Goal: Communication & Community: Answer question/provide support

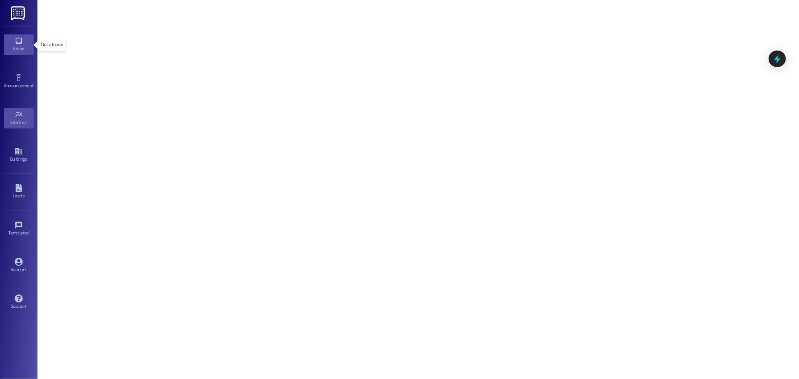
click at [22, 42] on icon at bounding box center [19, 41] width 8 height 8
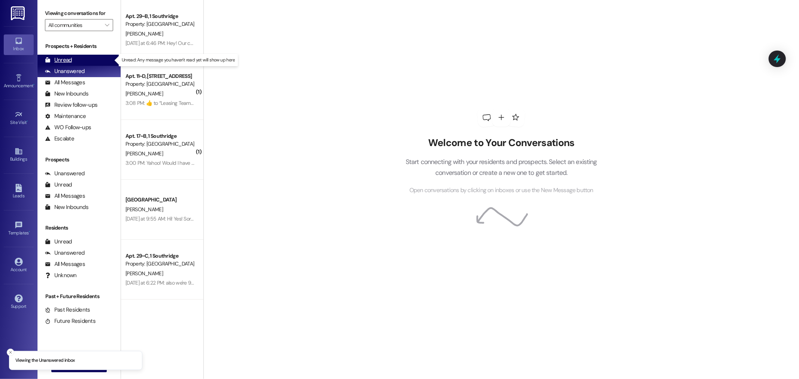
click at [72, 60] on div "Unread (0)" at bounding box center [78, 60] width 83 height 11
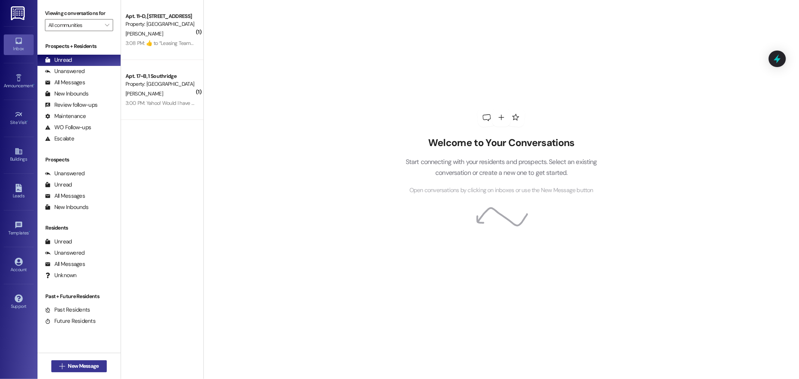
click at [78, 366] on span "New Message" at bounding box center [83, 366] width 31 height 8
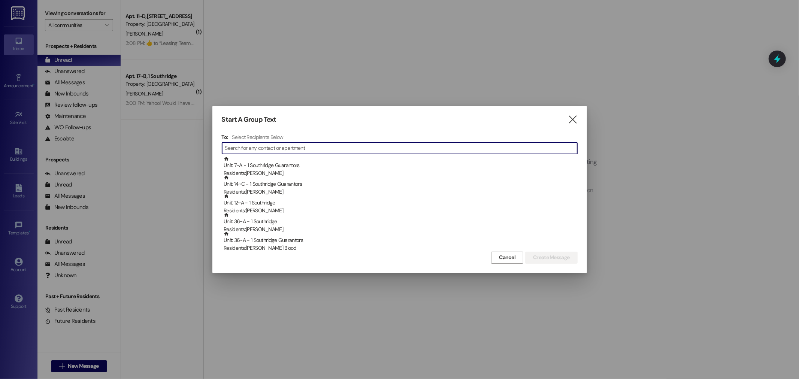
click at [237, 147] on input at bounding box center [401, 148] width 352 height 10
type input "m"
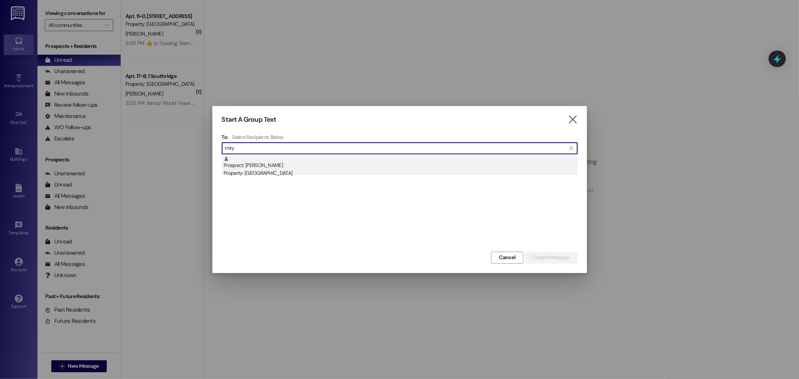
type input "miry"
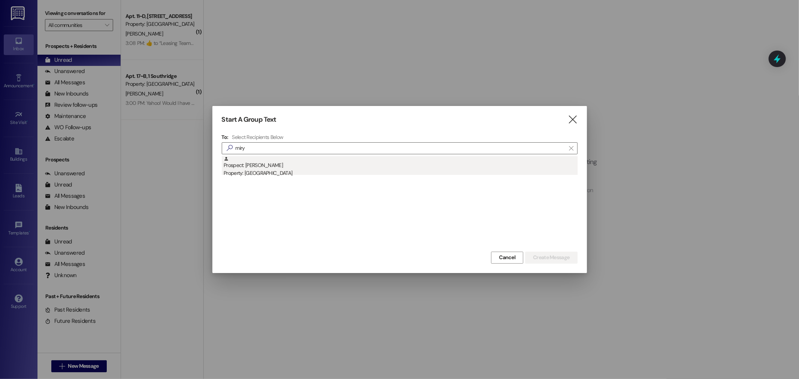
click at [261, 165] on div "Prospect: [PERSON_NAME] Property: [GEOGRAPHIC_DATA]" at bounding box center [401, 166] width 354 height 21
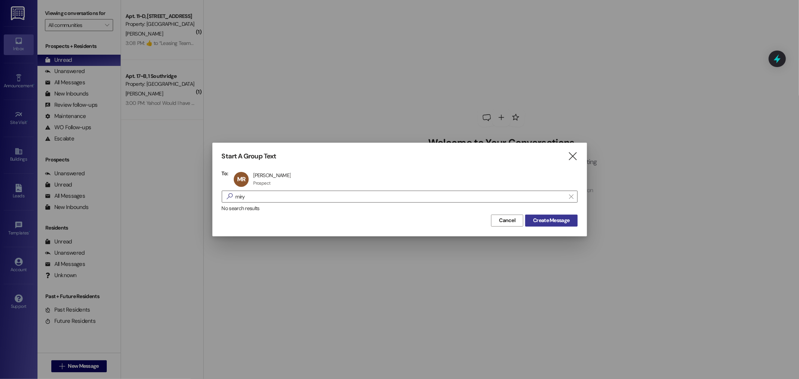
click at [552, 217] on span "Create Message" at bounding box center [551, 221] width 36 height 8
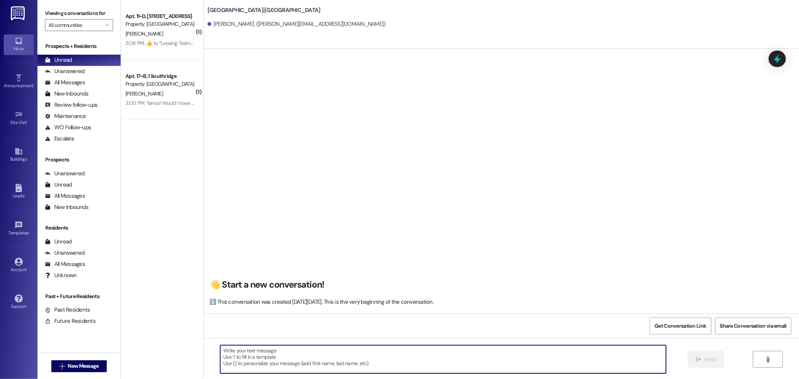
click at [232, 349] on textarea at bounding box center [443, 359] width 446 height 28
type textarea "c"
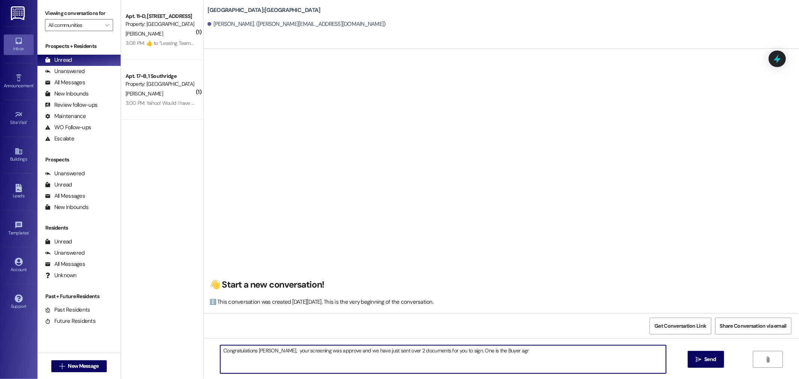
click at [506, 348] on textarea "Congratulations [PERSON_NAME], your screening was approve and we have just sent…" at bounding box center [443, 359] width 446 height 28
click at [273, 349] on textarea "Congratulations [PERSON_NAME], your screening was approve and we have just sent…" at bounding box center [443, 359] width 446 height 28
click at [332, 350] on textarea "Congratulations [PERSON_NAME], your screening was approve and we have just sent…" at bounding box center [443, 359] width 446 height 28
click at [306, 351] on textarea "Congratulations [PERSON_NAME], your screening was approved and we have just sen…" at bounding box center [443, 359] width 446 height 28
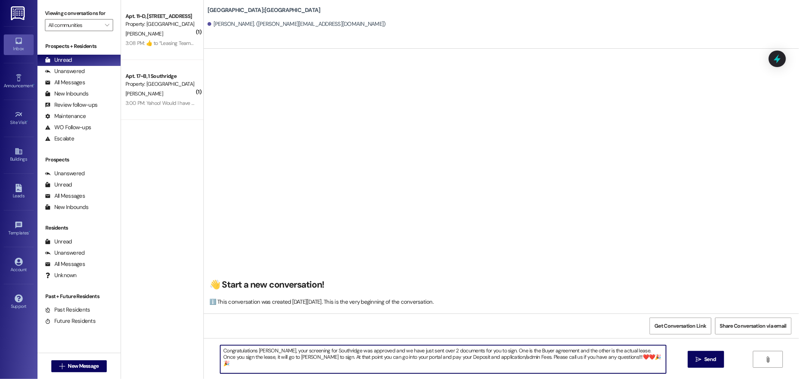
click at [367, 351] on textarea "Congratulations [PERSON_NAME], your screening for Southridge was approved and w…" at bounding box center [443, 359] width 446 height 28
click at [383, 351] on textarea "Congratulations [PERSON_NAME], your screening for Southridge was approved. and …" at bounding box center [443, 359] width 446 height 28
drag, startPoint x: 383, startPoint y: 351, endPoint x: 370, endPoint y: 350, distance: 13.1
click at [370, 350] on textarea "Congratulations [PERSON_NAME], your screening for Southridge was approved. and …" at bounding box center [443, 359] width 446 height 28
click at [544, 349] on textarea "Congratulations [PERSON_NAME], your screening for Southridge was approved. We h…" at bounding box center [443, 359] width 446 height 28
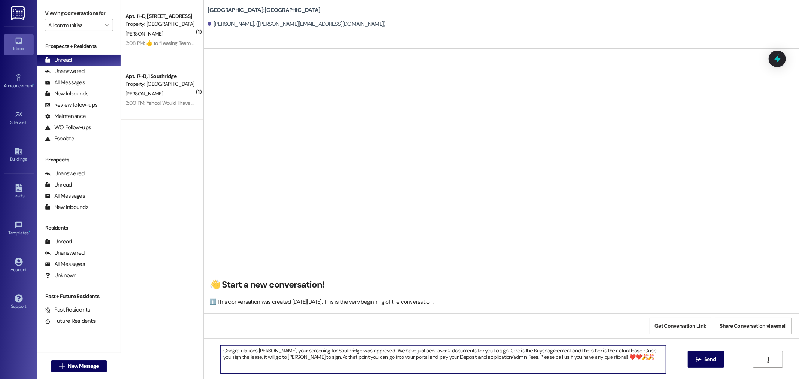
drag, startPoint x: 252, startPoint y: 357, endPoint x: 243, endPoint y: 356, distance: 9.7
click at [243, 356] on textarea "Congratulations [PERSON_NAME], your screening for Southridge was approved. We h…" at bounding box center [443, 359] width 446 height 28
drag, startPoint x: 273, startPoint y: 357, endPoint x: 269, endPoint y: 357, distance: 4.9
click at [269, 357] on textarea "Congratulations [PERSON_NAME], your screening for Southridge was approved. We h…" at bounding box center [443, 359] width 446 height 28
click at [292, 357] on textarea "Congratulations [PERSON_NAME], your screening for Southridge was approved. We h…" at bounding box center [443, 359] width 446 height 28
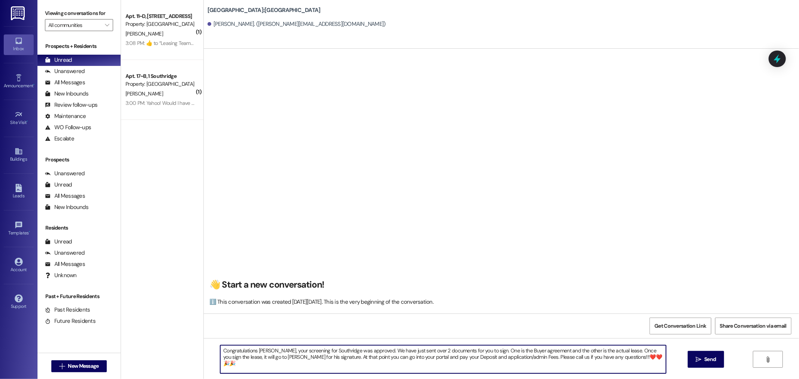
drag, startPoint x: 531, startPoint y: 356, endPoint x: 527, endPoint y: 356, distance: 4.1
click at [527, 356] on textarea "Congratulations [PERSON_NAME], your screening for Southridge was approved. We h…" at bounding box center [443, 359] width 446 height 28
type textarea "Congratulations [PERSON_NAME], your screening for Southridge was approved. We h…"
click at [708, 360] on span "Send" at bounding box center [710, 359] width 12 height 8
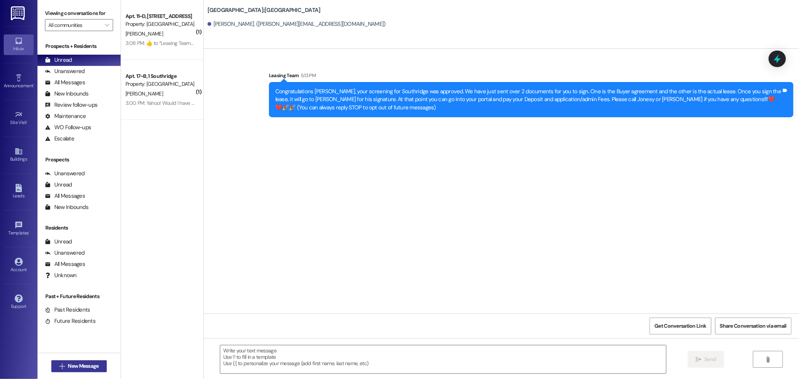
click at [81, 366] on span "New Message" at bounding box center [83, 366] width 31 height 8
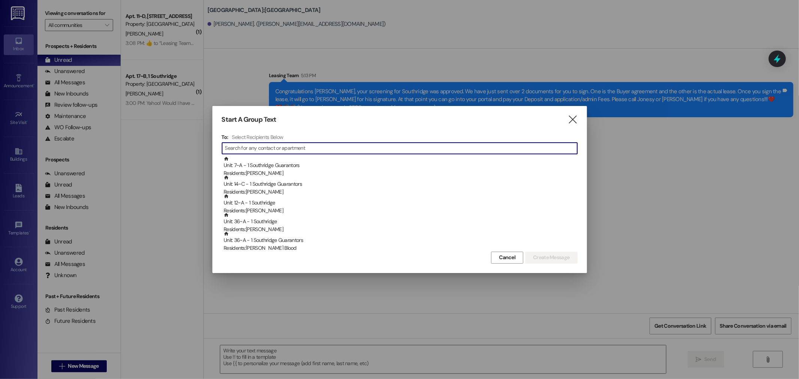
click at [244, 146] on input at bounding box center [401, 148] width 352 height 10
type input "o"
type input "p"
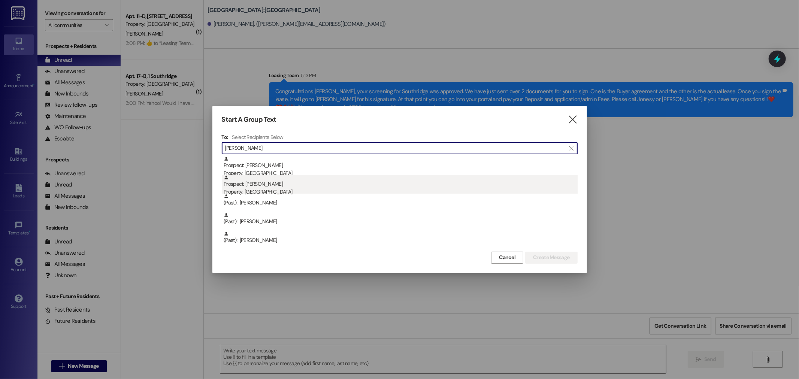
type input "[PERSON_NAME]"
click at [263, 192] on div "Property: [GEOGRAPHIC_DATA]" at bounding box center [401, 192] width 354 height 8
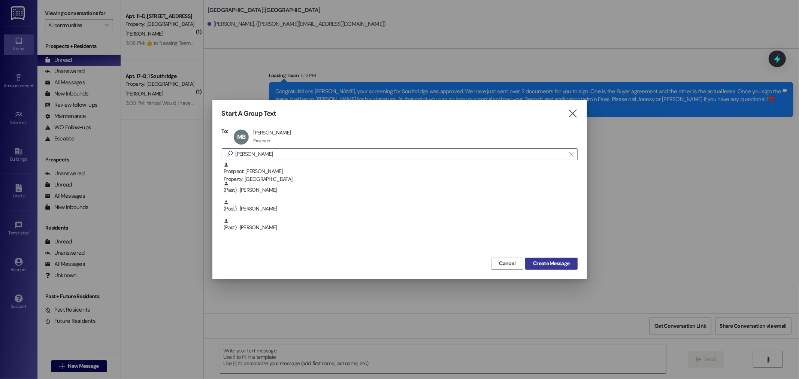
click at [554, 263] on span "Create Message" at bounding box center [551, 264] width 36 height 8
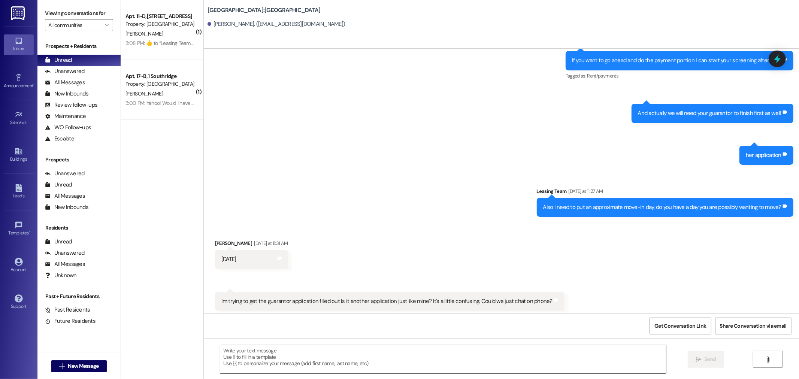
scroll to position [408, 0]
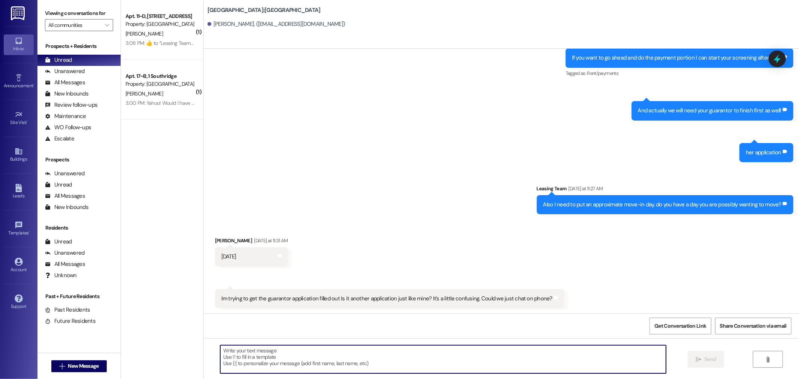
click at [222, 351] on textarea at bounding box center [443, 359] width 446 height 28
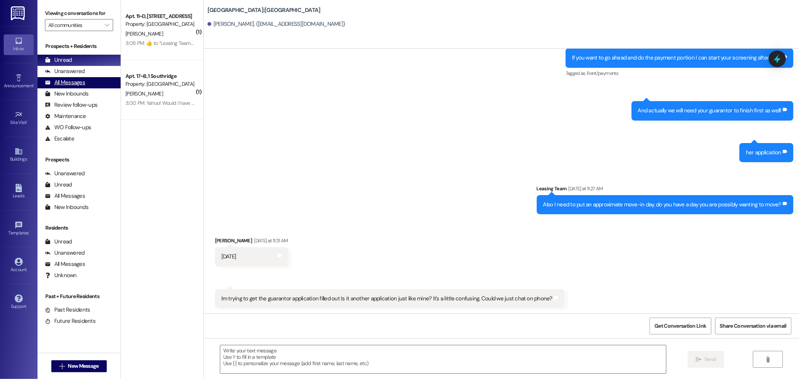
click at [65, 82] on div "All Messages" at bounding box center [65, 83] width 40 height 8
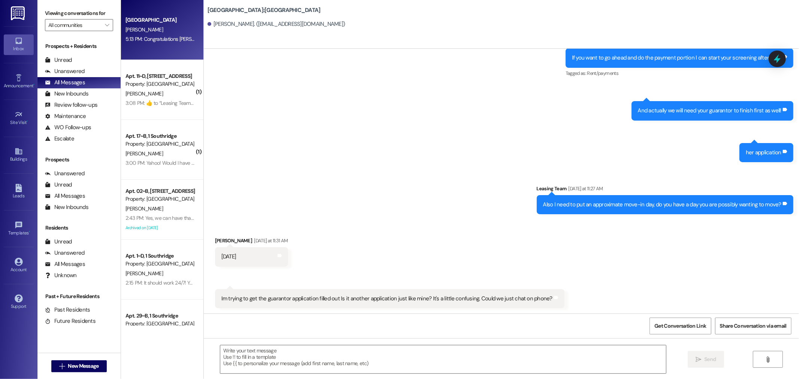
click at [136, 28] on div "[PERSON_NAME]" at bounding box center [160, 29] width 71 height 9
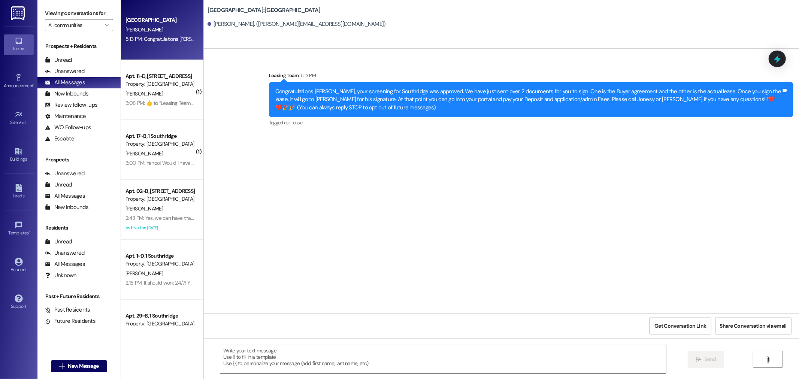
click at [336, 106] on div "Congratulations [PERSON_NAME], your screening for Southridge was approved. We h…" at bounding box center [528, 100] width 506 height 24
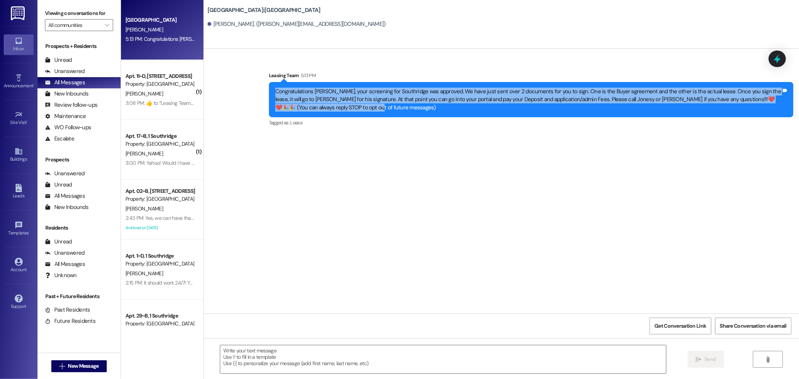
drag, startPoint x: 328, startPoint y: 109, endPoint x: 268, endPoint y: 88, distance: 63.0
click at [269, 88] on div "Congratulations [PERSON_NAME], your screening for Southridge was approved. We h…" at bounding box center [531, 99] width 524 height 35
copy div "Congratulations [PERSON_NAME], your screening for Southridge was approved. We h…"
click at [72, 364] on span "New Message" at bounding box center [83, 366] width 31 height 8
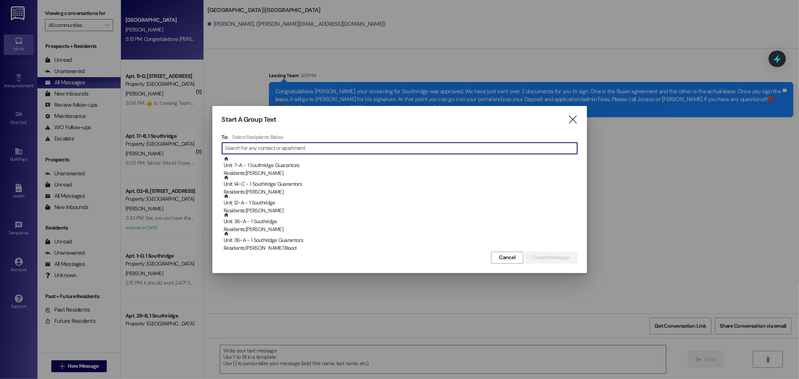
click at [233, 149] on input at bounding box center [401, 148] width 352 height 10
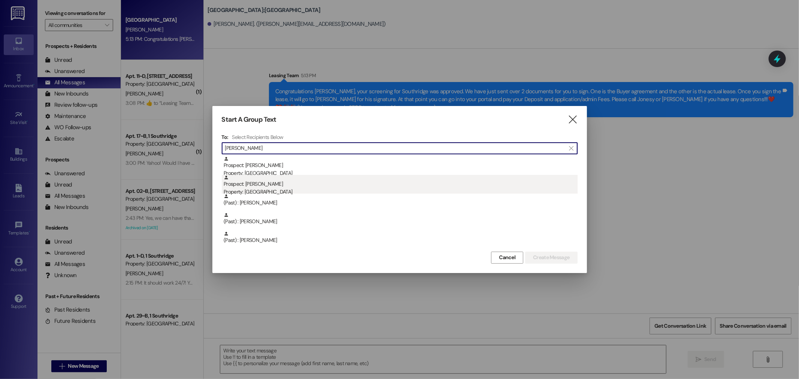
type input "[PERSON_NAME]"
click at [267, 182] on div "Prospect: [PERSON_NAME] Property: [GEOGRAPHIC_DATA]" at bounding box center [401, 185] width 354 height 21
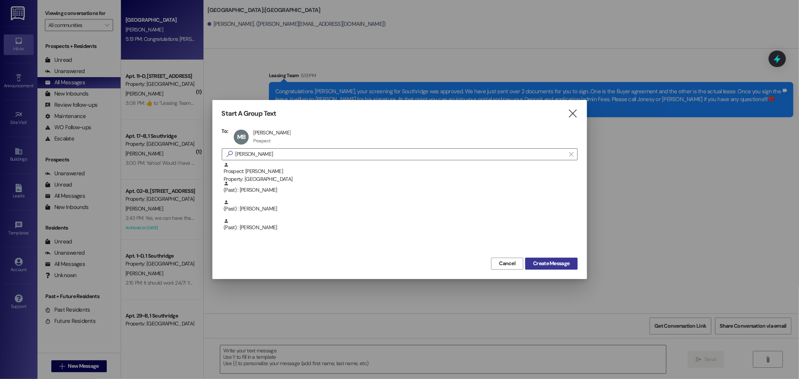
click at [549, 260] on span "Create Message" at bounding box center [551, 264] width 36 height 8
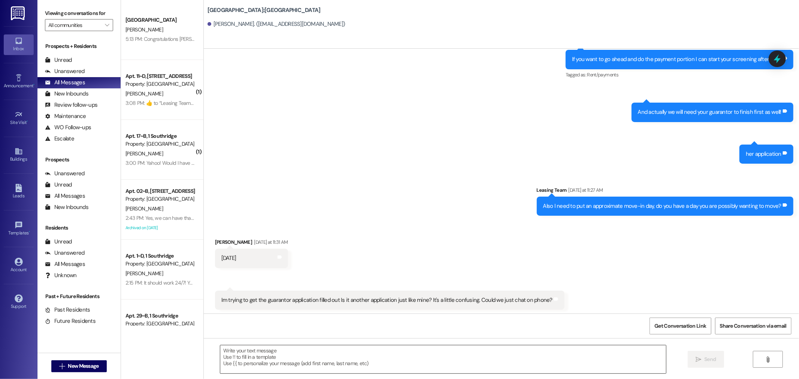
scroll to position [408, 0]
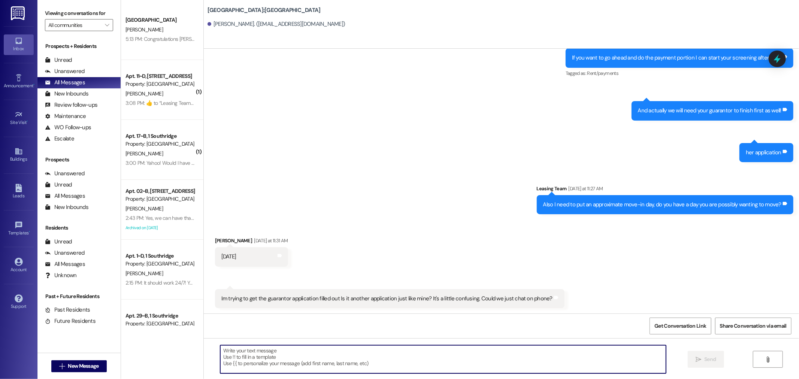
click at [228, 356] on textarea at bounding box center [443, 359] width 446 height 28
paste textarea "Congratulations [PERSON_NAME], your screening for Southridge was approved. We h…"
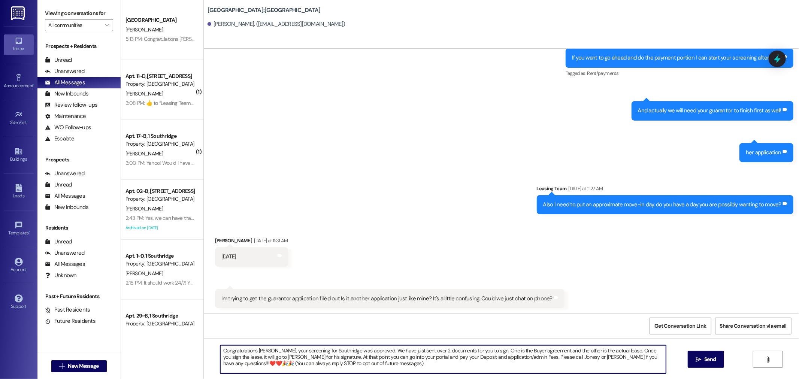
drag, startPoint x: 345, startPoint y: 368, endPoint x: 650, endPoint y: 356, distance: 304.4
click at [650, 356] on textarea "Congratulations [PERSON_NAME], your screening for Southridge was approved. We h…" at bounding box center [443, 359] width 446 height 28
drag, startPoint x: 269, startPoint y: 351, endPoint x: 267, endPoint y: 346, distance: 4.5
click at [257, 349] on textarea "Congratulations [PERSON_NAME], your screening for Southridge was approved. We h…" at bounding box center [443, 359] width 446 height 28
click at [308, 349] on textarea "Congratulations [PERSON_NAME], your screening for Southridge was approved. We h…" at bounding box center [443, 359] width 446 height 28
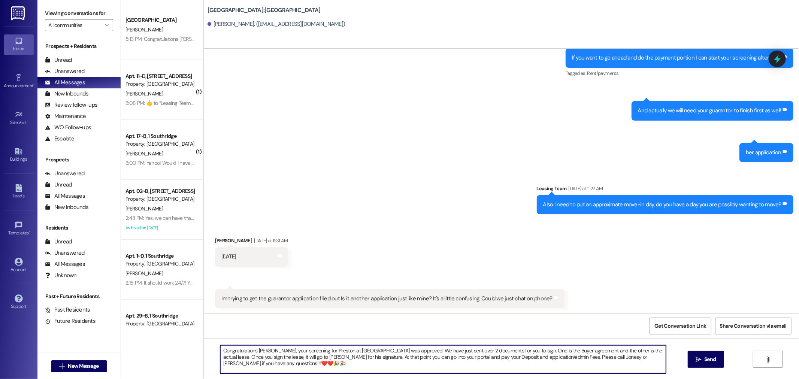
drag, startPoint x: 286, startPoint y: 358, endPoint x: 274, endPoint y: 356, distance: 12.5
click at [274, 356] on textarea "Congratulations [PERSON_NAME], your screening for Preston at [GEOGRAPHIC_DATA] …" at bounding box center [443, 359] width 446 height 28
drag, startPoint x: 657, startPoint y: 349, endPoint x: 647, endPoint y: 350, distance: 10.1
click at [647, 350] on textarea "Congratulations [PERSON_NAME], your screening for Preston at [GEOGRAPHIC_DATA] …" at bounding box center [443, 359] width 446 height 28
click at [244, 357] on textarea "Congratulations [PERSON_NAME], your screening for Preston at [GEOGRAPHIC_DATA] …" at bounding box center [443, 359] width 446 height 28
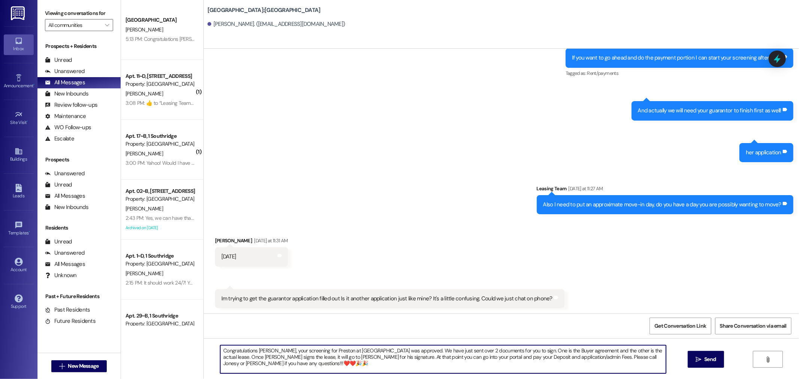
drag, startPoint x: 307, startPoint y: 357, endPoint x: 293, endPoint y: 354, distance: 14.4
click at [293, 354] on textarea "Congratulations [PERSON_NAME], your screening for Preston at [GEOGRAPHIC_DATA] …" at bounding box center [443, 359] width 446 height 28
drag, startPoint x: 315, startPoint y: 356, endPoint x: 310, endPoint y: 357, distance: 5.7
click at [310, 357] on textarea "Congratulations [PERSON_NAME], your screening for Preston at [GEOGRAPHIC_DATA] …" at bounding box center [443, 359] width 446 height 28
drag, startPoint x: 414, startPoint y: 358, endPoint x: 405, endPoint y: 357, distance: 9.4
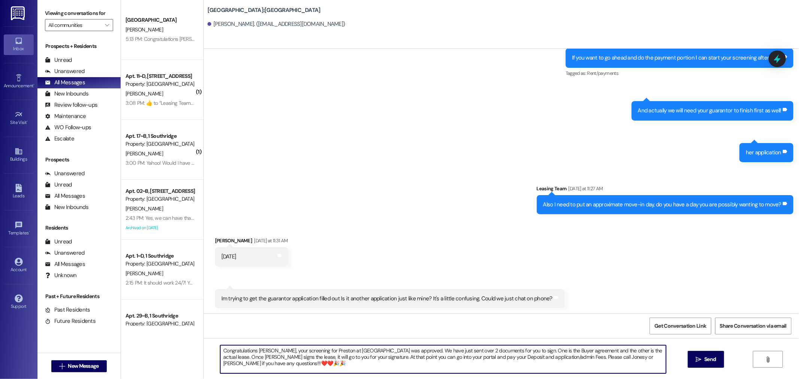
click at [405, 357] on textarea "Congratulations [PERSON_NAME], your screening for Preston at [GEOGRAPHIC_DATA] …" at bounding box center [443, 359] width 446 height 28
drag, startPoint x: 455, startPoint y: 356, endPoint x: 446, endPoint y: 357, distance: 9.4
click at [446, 357] on textarea "Congratulations [PERSON_NAME], your screening for Preston at [GEOGRAPHIC_DATA] …" at bounding box center [443, 359] width 446 height 28
type textarea "Congratulations [PERSON_NAME], your screening for Preston at [GEOGRAPHIC_DATA] …"
click at [697, 361] on icon "" at bounding box center [699, 360] width 6 height 6
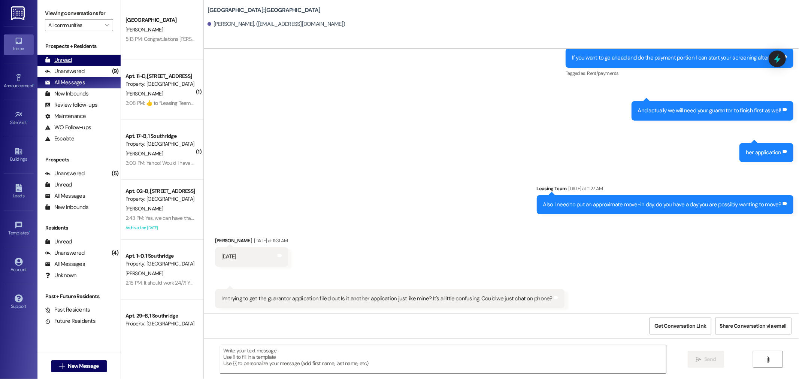
click at [58, 57] on div "Unread" at bounding box center [58, 60] width 27 height 8
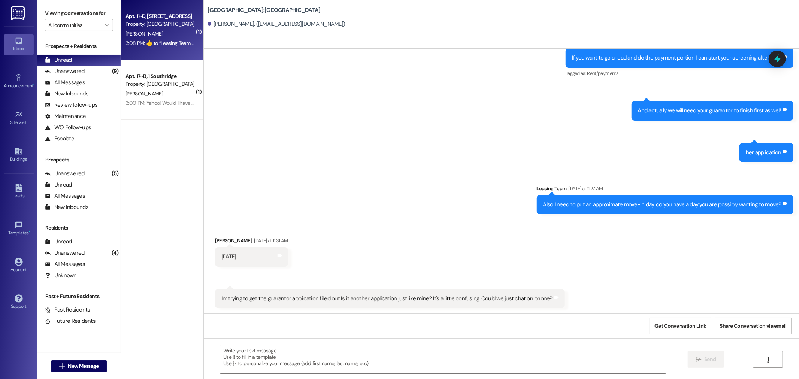
click at [142, 22] on div "Property: [GEOGRAPHIC_DATA]" at bounding box center [159, 24] width 69 height 8
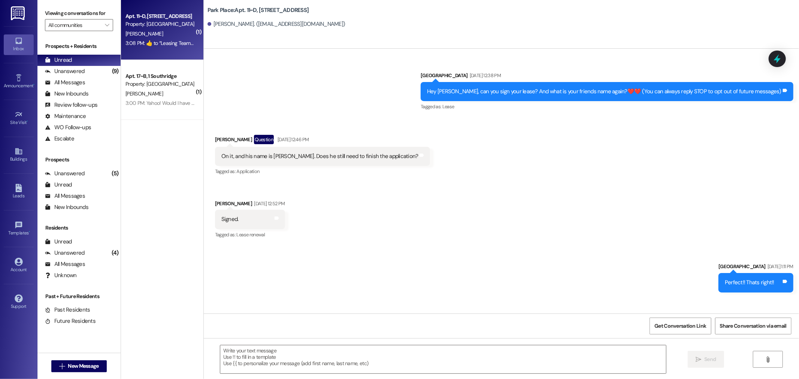
scroll to position [11037, 0]
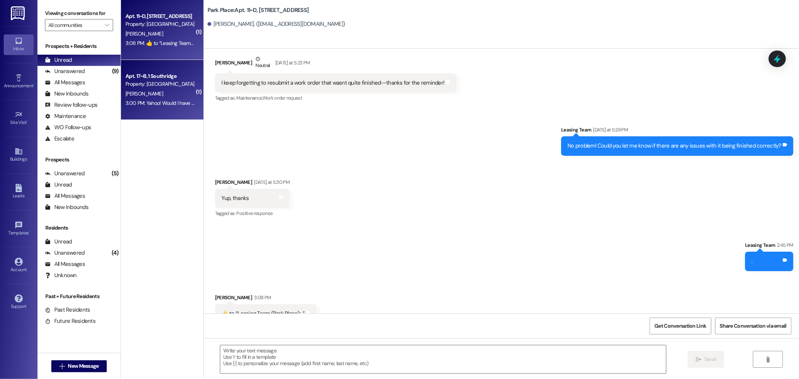
click at [151, 82] on div "Property: [GEOGRAPHIC_DATA]" at bounding box center [159, 84] width 69 height 8
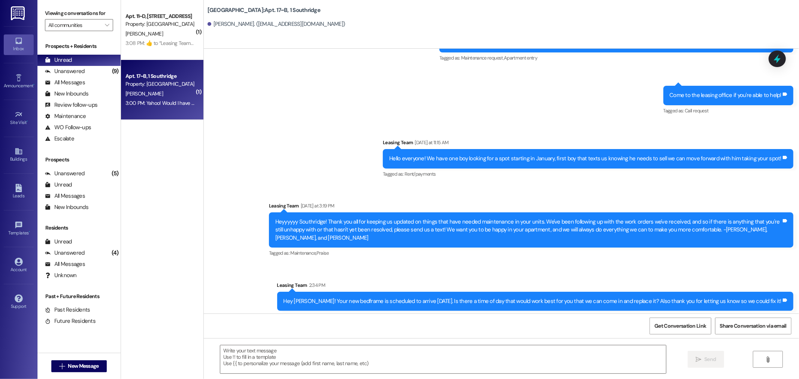
scroll to position [2443, 0]
